Goal: Transaction & Acquisition: Purchase product/service

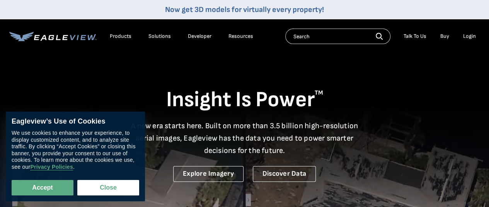
click at [465, 34] on div "Login" at bounding box center [469, 36] width 13 height 7
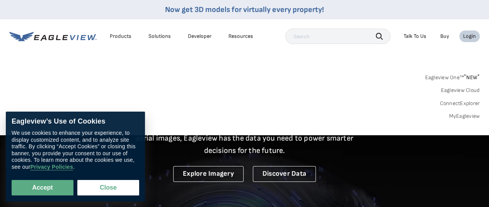
click at [468, 34] on div "Login" at bounding box center [469, 36] width 13 height 7
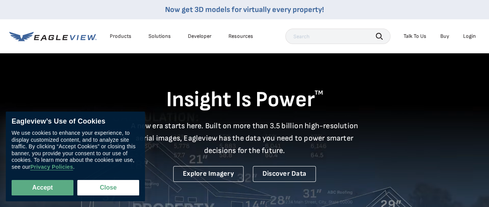
click at [468, 34] on div "Login" at bounding box center [469, 36] width 13 height 7
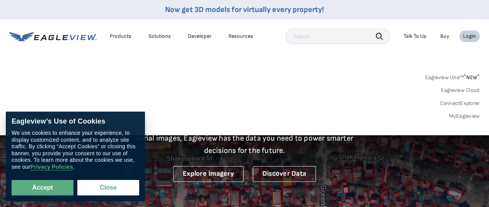
click at [448, 75] on link "Eagleview One™ * NEW *" at bounding box center [452, 76] width 55 height 9
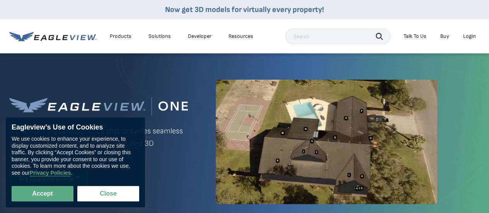
click at [43, 185] on div "Accept Close" at bounding box center [76, 188] width 128 height 25
click at [39, 192] on button "Accept" at bounding box center [43, 193] width 62 height 15
checkbox input "true"
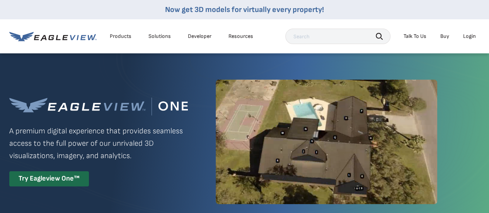
click at [466, 36] on div "Login" at bounding box center [469, 36] width 13 height 7
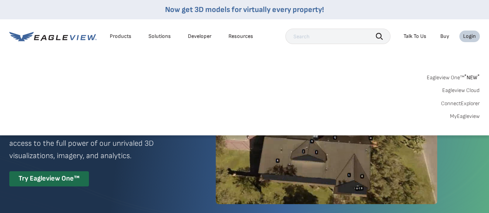
click at [452, 117] on link "MyEagleview" at bounding box center [465, 116] width 30 height 7
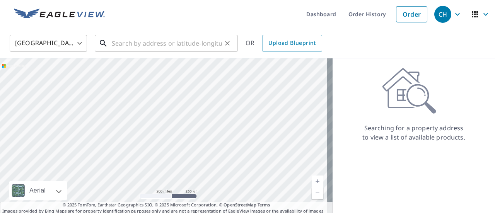
click at [171, 42] on input "text" at bounding box center [167, 43] width 110 height 22
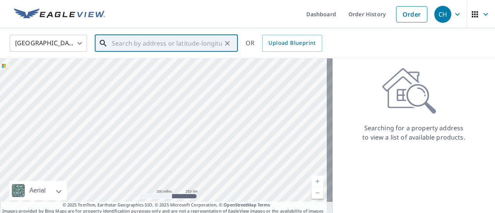
paste input "6708 N.118TH AVE"
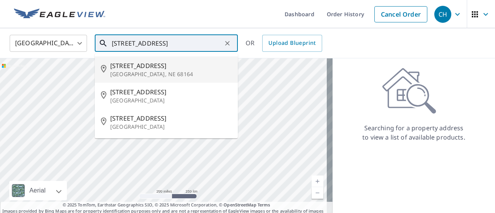
click at [153, 68] on span "6709 N 118th Ave" at bounding box center [170, 65] width 121 height 9
type input "6709 N 118th Ave Omaha, NE 68164"
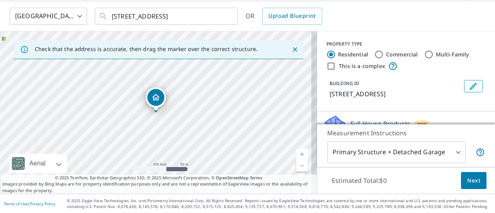
scroll to position [27, 0]
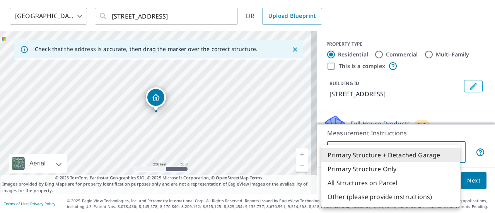
click at [412, 154] on body "CH CH Dashboard Order History Cancel Order CH United States US ​ 6709 N 118th A…" at bounding box center [247, 106] width 495 height 213
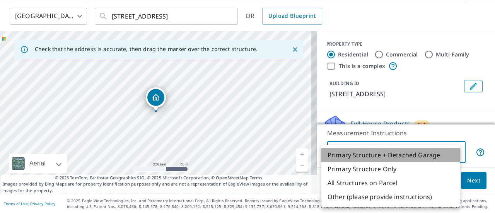
click at [412, 154] on li "Primary Structure + Detached Garage" at bounding box center [391, 155] width 139 height 14
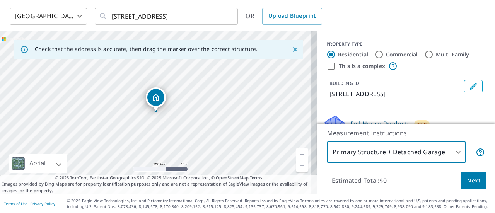
click at [417, 22] on div "United States US ​ 6709 N 118th Ave Omaha, NE 68164 ​ OR Upload Blueprint" at bounding box center [245, 16] width 482 height 18
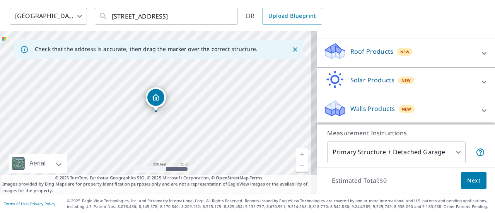
click at [436, 152] on body "CH CH Dashboard Order History Cancel Order CH United States US ​ 6709 N 118th A…" at bounding box center [247, 106] width 495 height 213
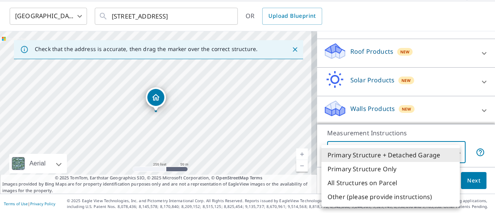
click at [470, 180] on div at bounding box center [247, 106] width 495 height 213
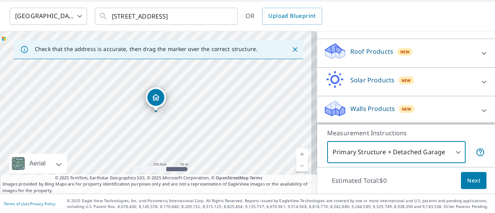
click at [470, 180] on span "Next" at bounding box center [473, 181] width 13 height 10
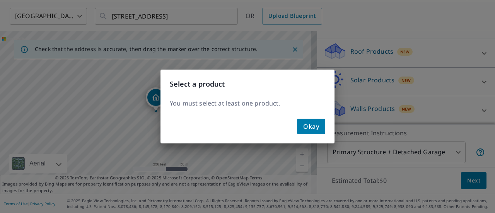
click at [312, 136] on div "Okay" at bounding box center [248, 130] width 174 height 28
click at [321, 123] on button "Okay" at bounding box center [311, 126] width 28 height 15
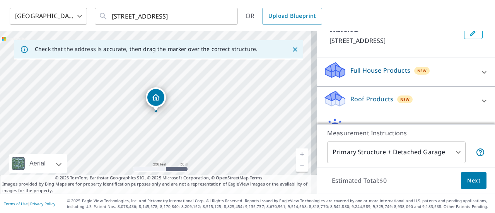
scroll to position [67, 0]
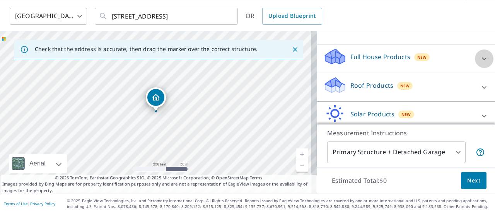
click at [475, 58] on div at bounding box center [484, 59] width 19 height 19
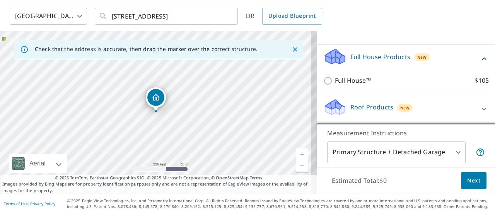
click at [465, 58] on div "Full House Products New" at bounding box center [401, 59] width 156 height 22
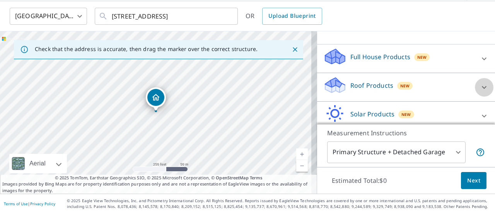
click at [480, 83] on icon at bounding box center [484, 87] width 9 height 9
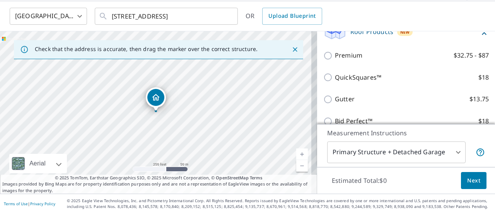
scroll to position [120, 0]
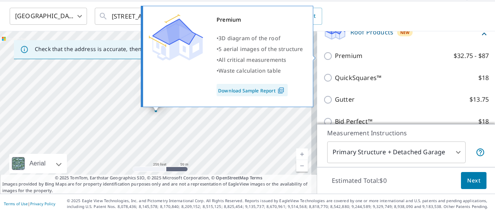
click at [323, 53] on input "Premium $32.75 - $87" at bounding box center [329, 55] width 12 height 9
checkbox input "true"
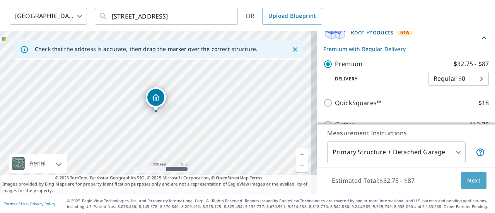
click at [467, 179] on span "Next" at bounding box center [473, 181] width 13 height 10
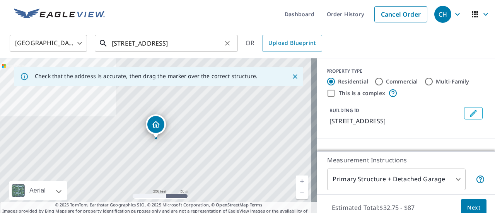
click at [123, 43] on input "6709 N 118th Ave Omaha, NE 68164" at bounding box center [167, 43] width 110 height 22
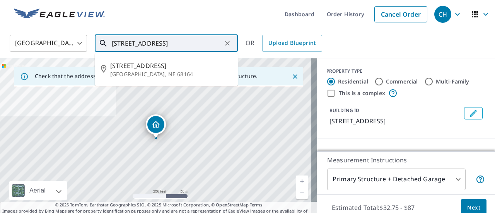
click at [122, 46] on input "6709 N 118th Ave Omaha, NE 68164" at bounding box center [167, 43] width 110 height 22
drag, startPoint x: 136, startPoint y: 43, endPoint x: 249, endPoint y: 50, distance: 112.8
click at [249, 50] on div "United States US ​ 6708 N 118th Ave Omaha, NE 68164 ​ 6709 N 118th Ave Omaha, N…" at bounding box center [245, 43] width 482 height 18
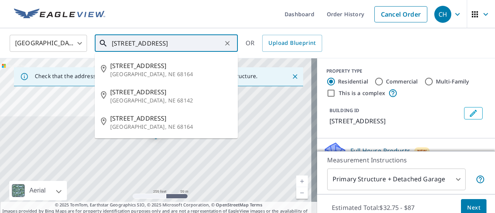
type input "6708 North 118th"
